Goal: Task Accomplishment & Management: Manage account settings

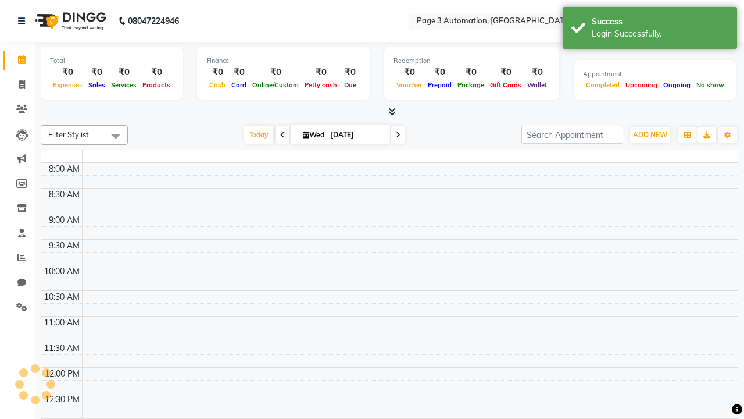
select select "en"
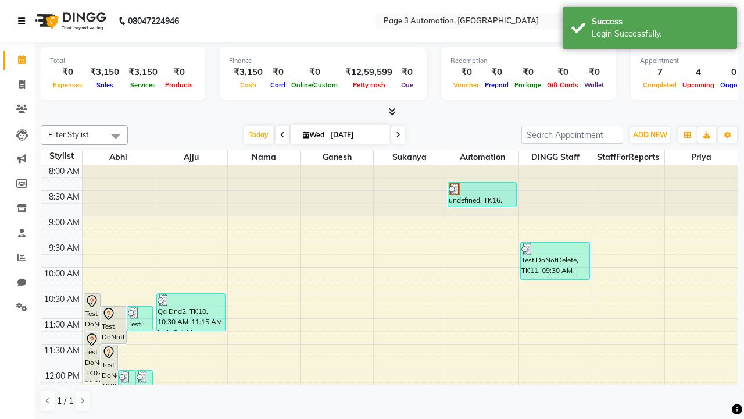
click at [24, 21] on icon at bounding box center [21, 21] width 7 height 8
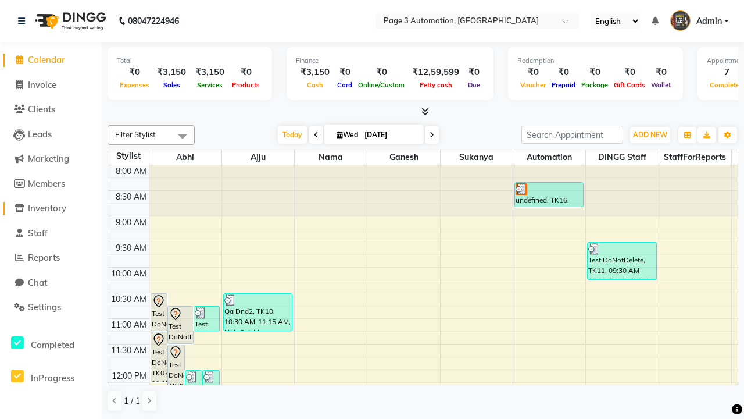
click at [51, 208] on span "Inventory" at bounding box center [47, 207] width 38 height 11
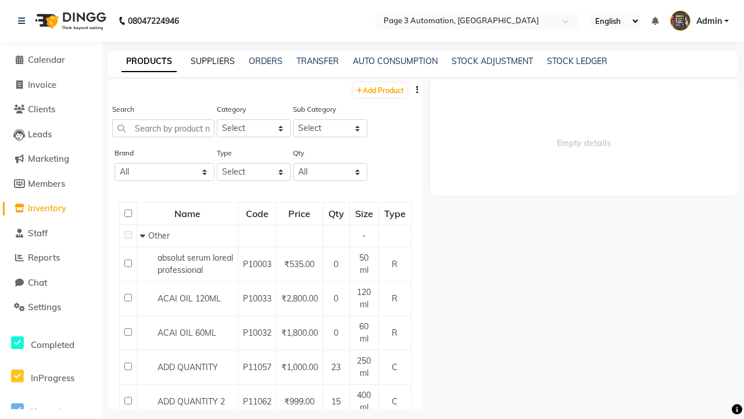
click at [213, 61] on link "SUPPLIERS" at bounding box center [213, 61] width 44 height 10
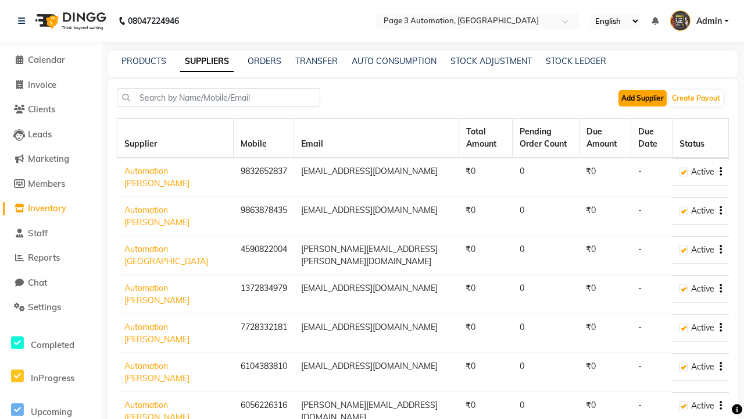
click at [643, 98] on button "Add Supplier" at bounding box center [643, 98] width 48 height 16
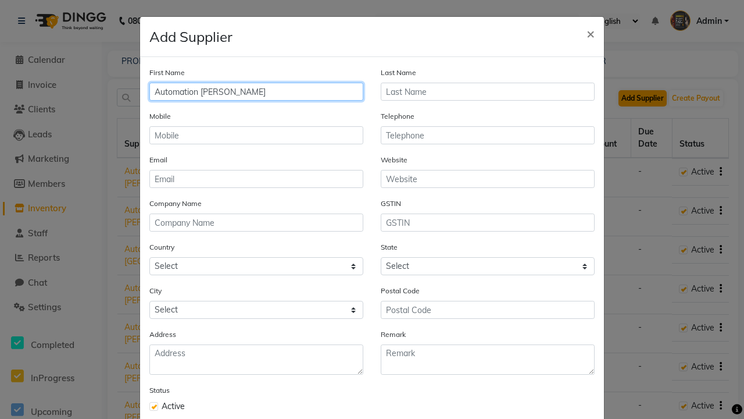
type input "Automation Wesley"
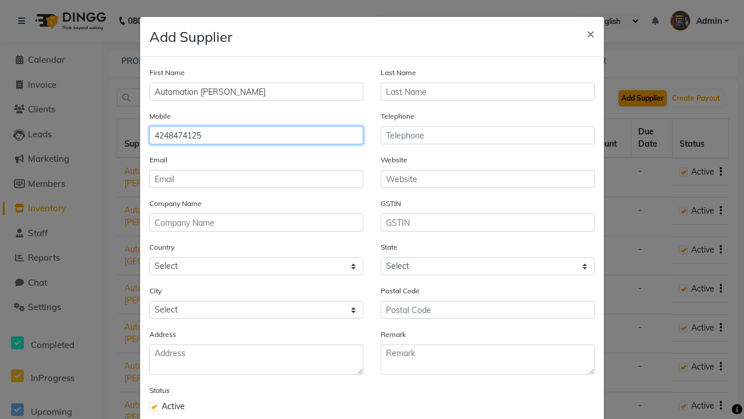
type input "4248474125"
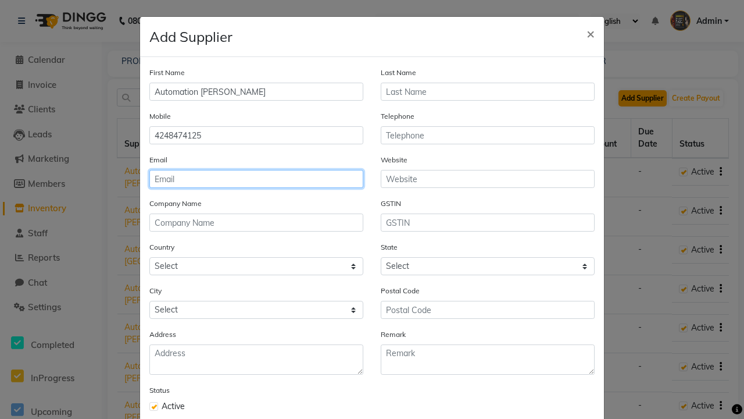
type input "[EMAIL_ADDRESS][DOMAIN_NAME]"
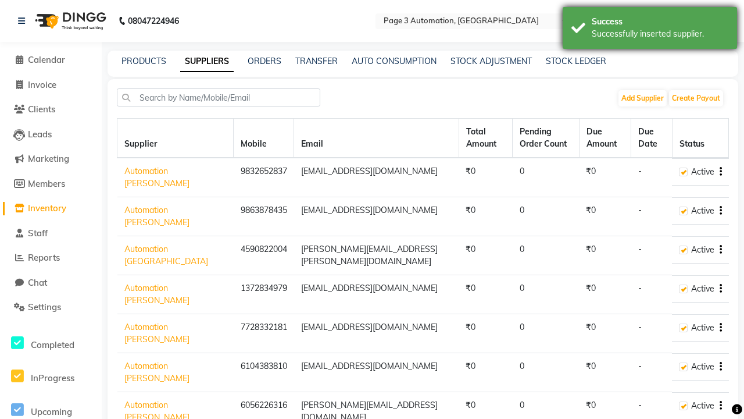
click at [650, 30] on div "Successfully inserted supplier." at bounding box center [660, 34] width 137 height 12
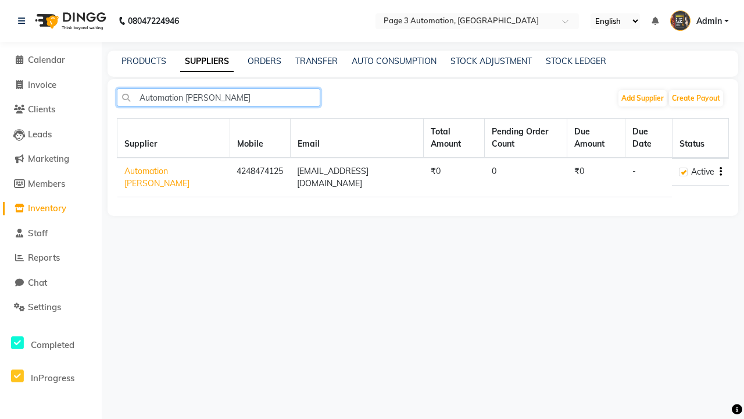
type input "Automation Wesley"
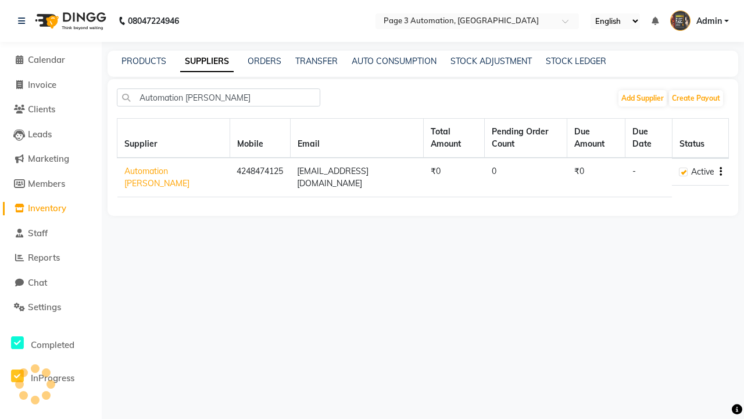
click at [721, 172] on icon "button" at bounding box center [721, 172] width 2 height 1
click at [675, 138] on div "Edit" at bounding box center [675, 138] width 57 height 15
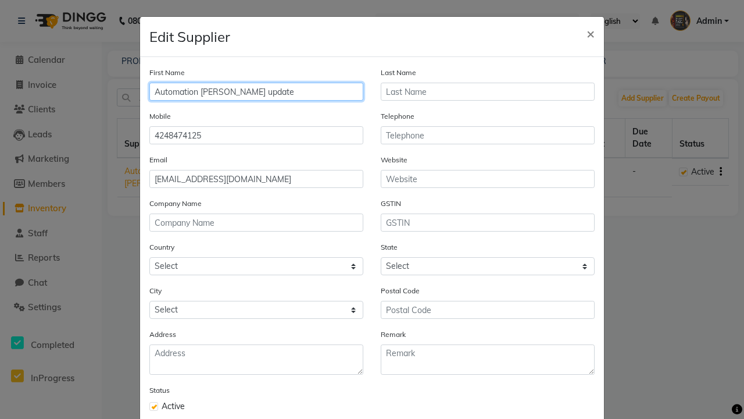
type input "Automation [PERSON_NAME] update"
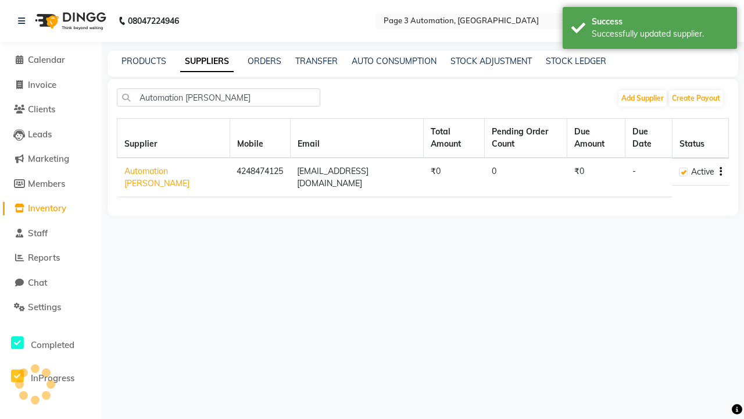
scroll to position [66, 0]
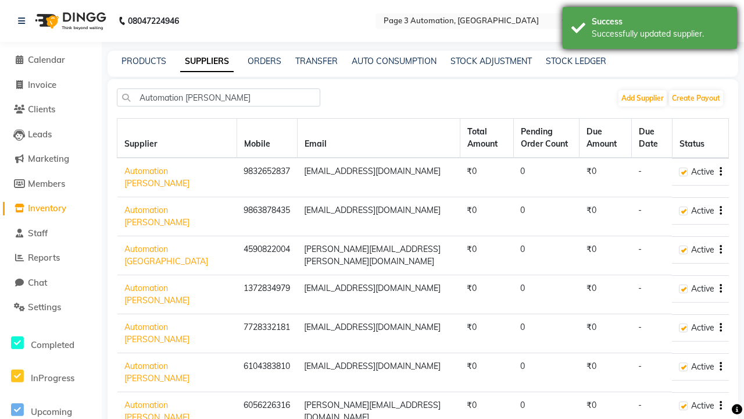
click at [650, 30] on div "Successfully updated supplier." at bounding box center [660, 34] width 137 height 12
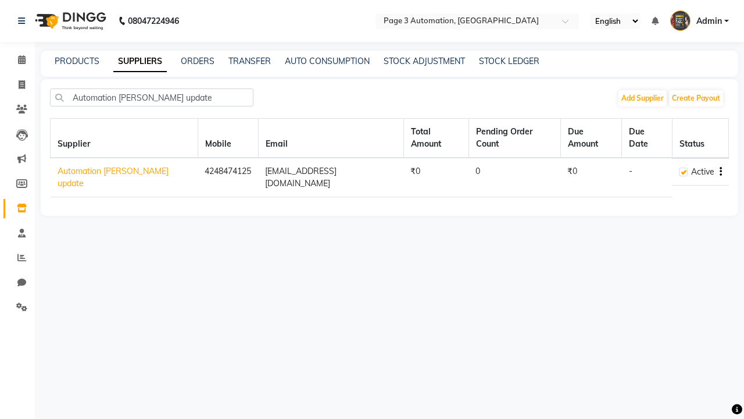
type input "Automation [PERSON_NAME] update"
click at [721, 172] on icon "button" at bounding box center [721, 172] width 2 height 1
